Goal: Task Accomplishment & Management: Manage account settings

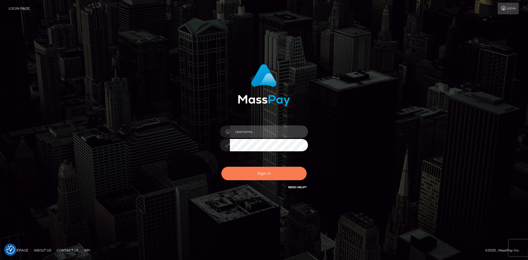
type input "Amy.Springer2"
click at [246, 175] on button "Sign in" at bounding box center [263, 173] width 85 height 13
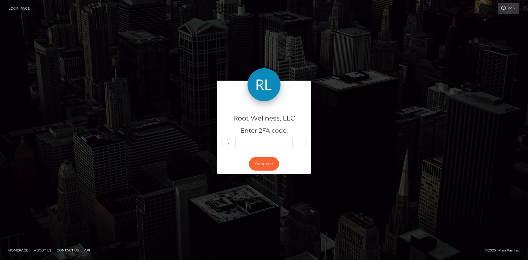
type input "4"
type input "9"
type input "6"
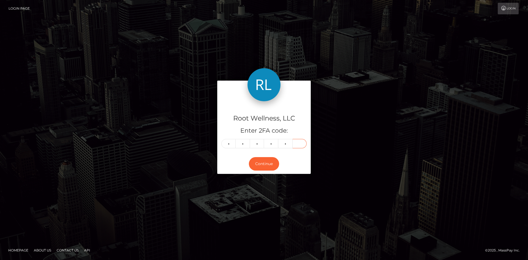
type input "4"
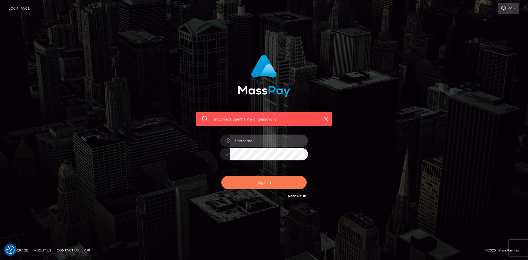
type input "Amy.Springer2"
click at [253, 187] on button "Sign in" at bounding box center [263, 182] width 85 height 13
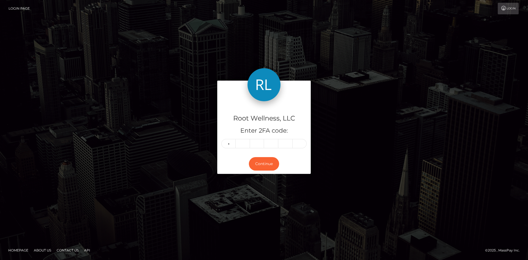
type input "4"
type input "9"
type input "6"
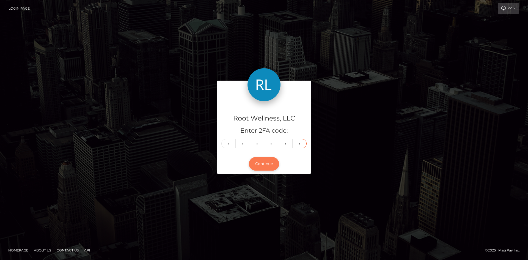
type input "5"
click at [263, 163] on button "Continue" at bounding box center [264, 163] width 30 height 13
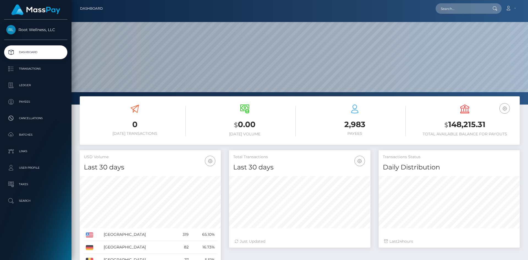
scroll to position [98, 141]
click at [22, 132] on p "Batches" at bounding box center [35, 135] width 59 height 8
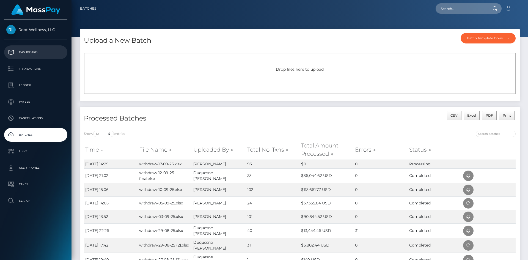
click at [29, 51] on p "Dashboard" at bounding box center [35, 52] width 59 height 8
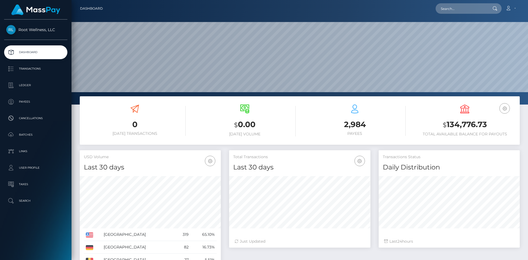
scroll to position [98, 141]
click at [24, 135] on p "Batches" at bounding box center [35, 135] width 59 height 8
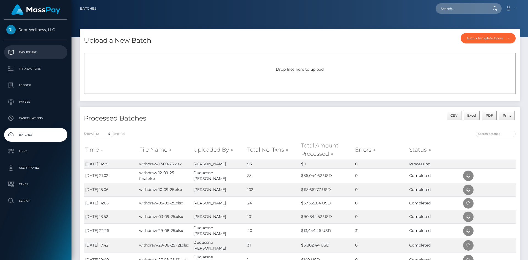
click at [36, 53] on p "Dashboard" at bounding box center [35, 52] width 59 height 8
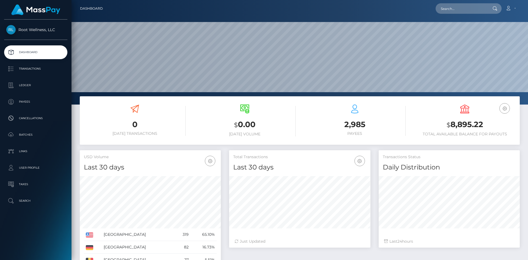
scroll to position [98, 141]
click at [22, 134] on p "Batches" at bounding box center [35, 135] width 59 height 8
